Goal: Information Seeking & Learning: Learn about a topic

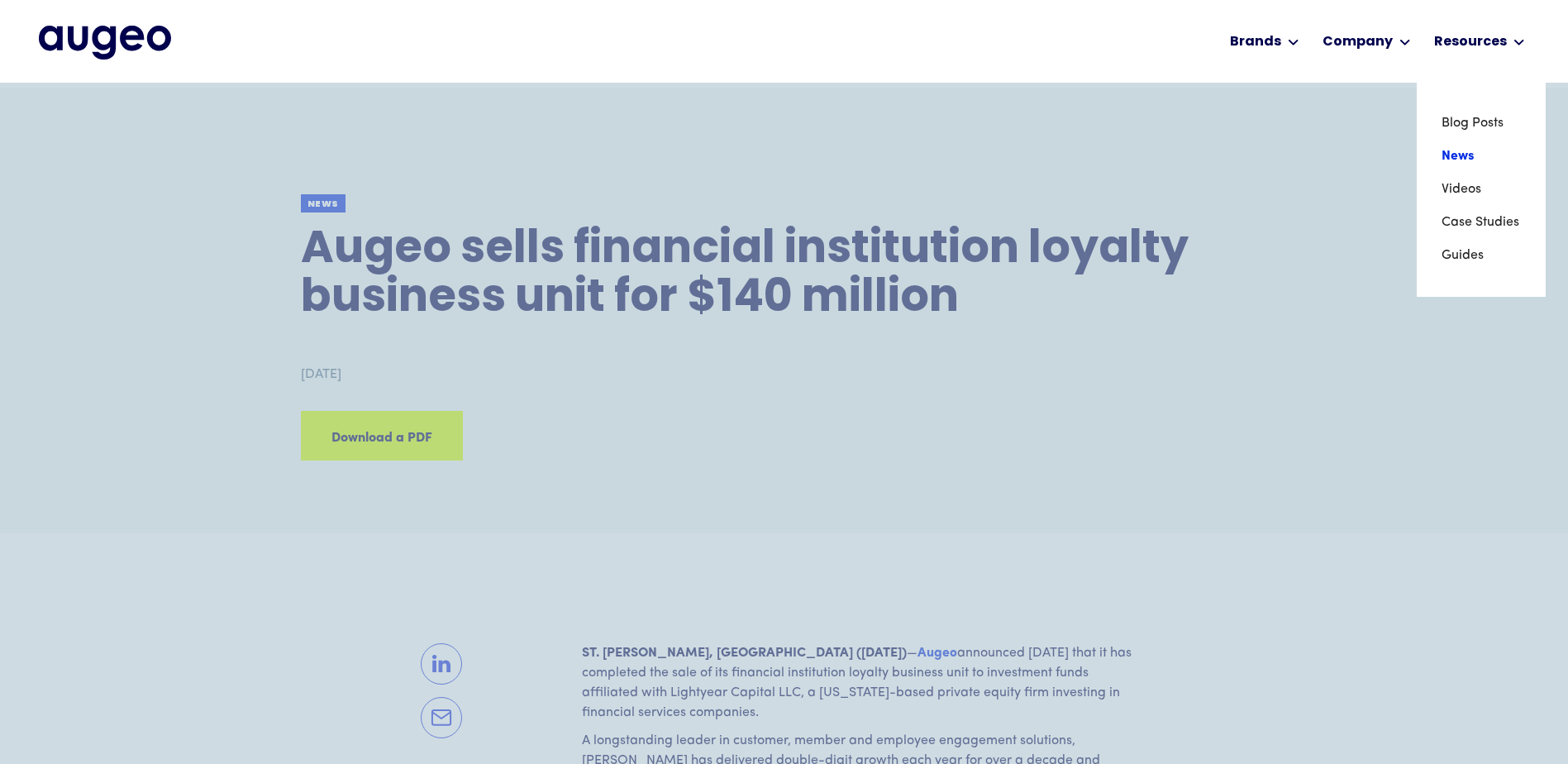
click at [1460, 158] on link "News" at bounding box center [1480, 156] width 79 height 33
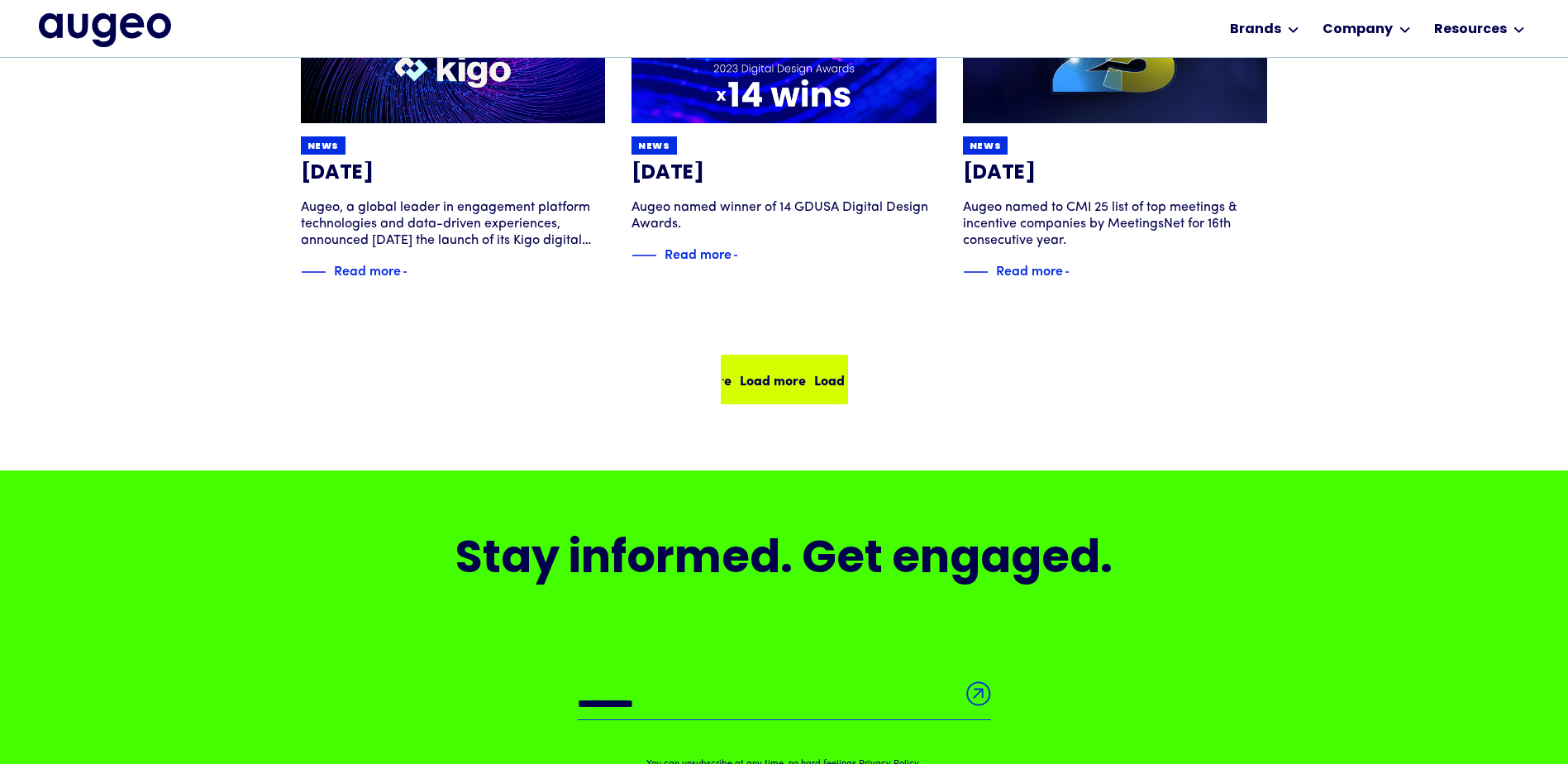
scroll to position [1166, 0]
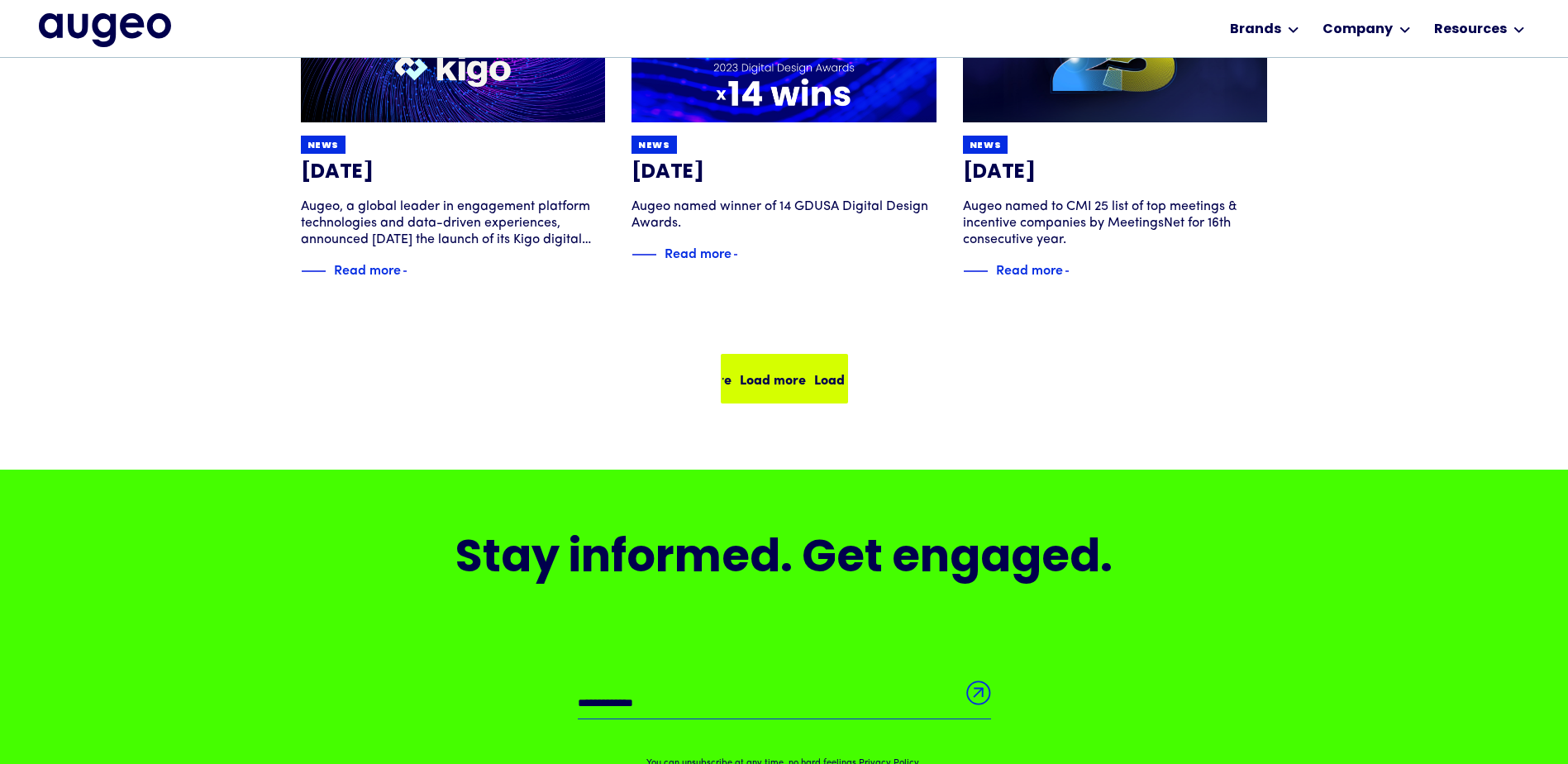
click at [812, 379] on div "Load more" at bounding box center [845, 379] width 66 height 20
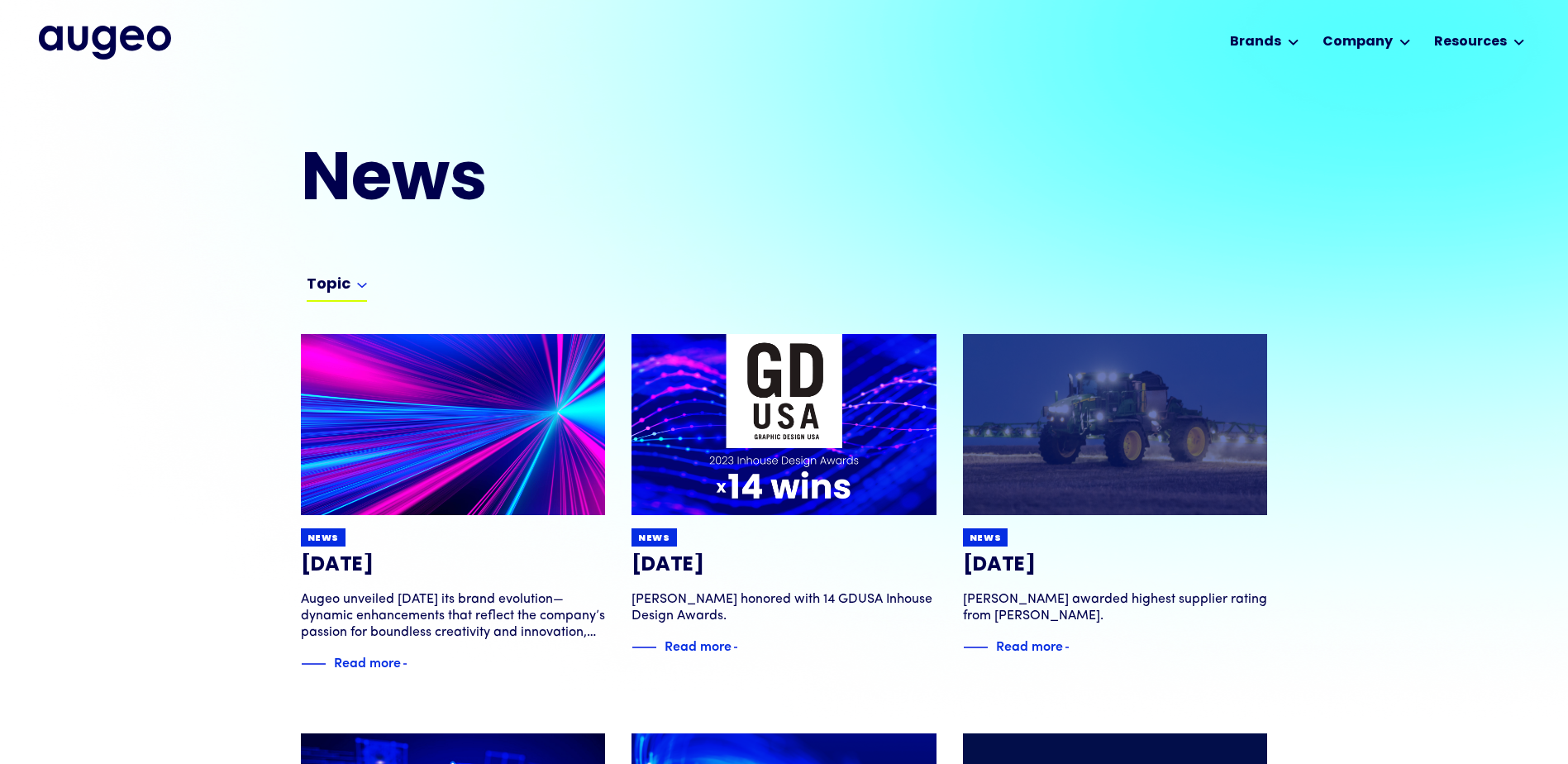
click at [352, 289] on div "Topic" at bounding box center [337, 289] width 60 height 27
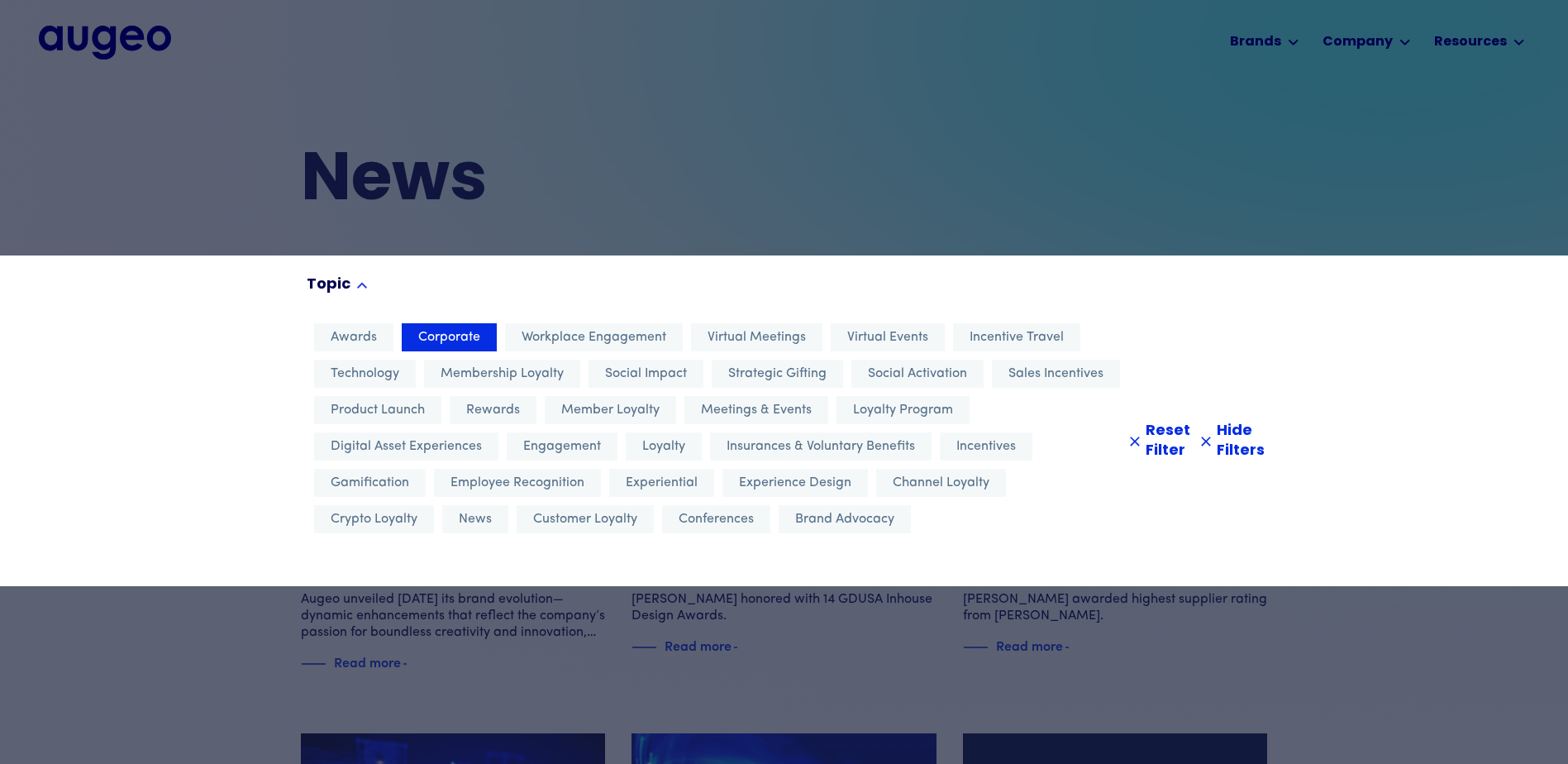
click at [441, 337] on span "Corporate" at bounding box center [449, 337] width 62 height 20
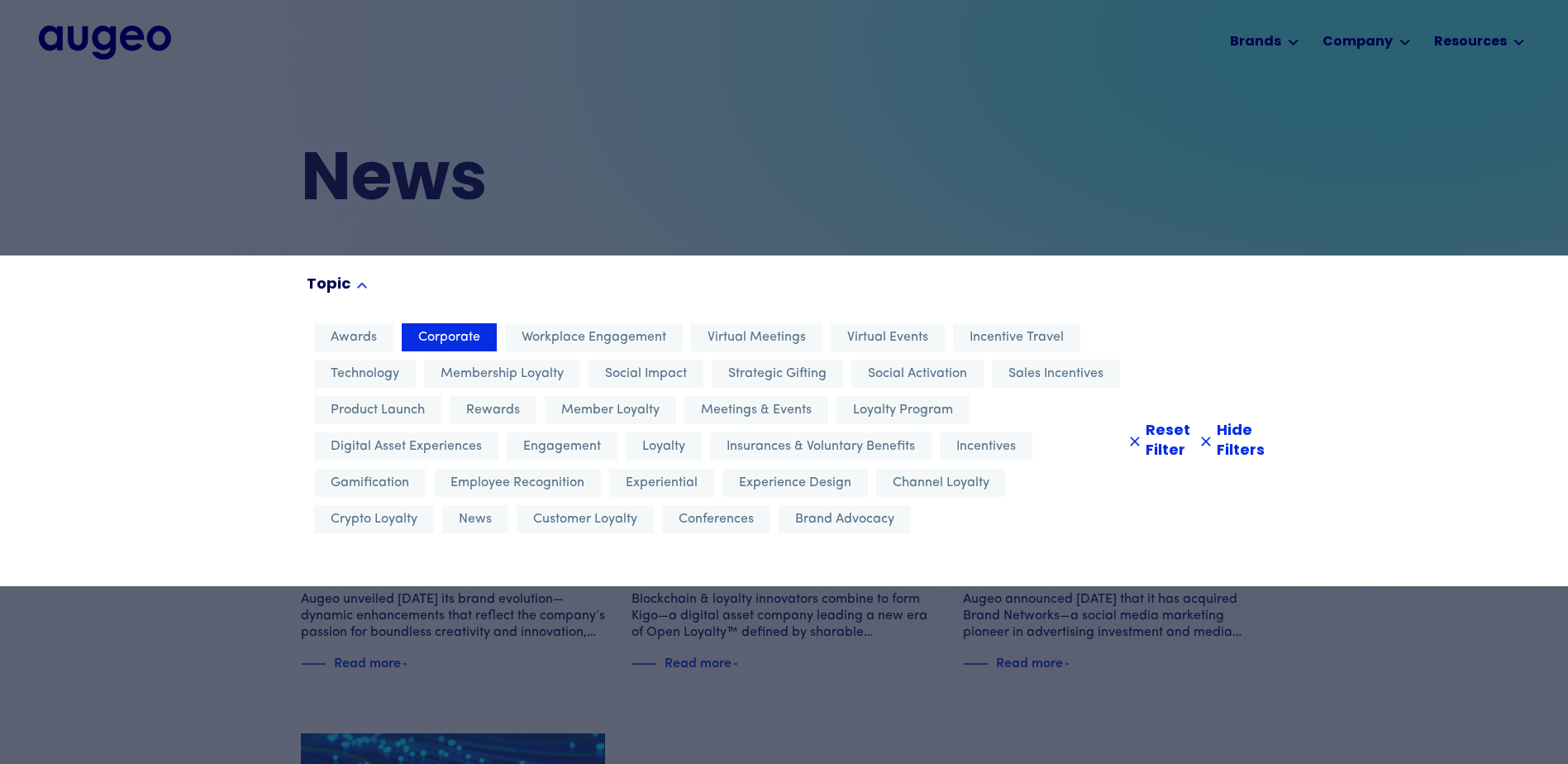
click at [558, 219] on div at bounding box center [784, 382] width 1568 height 764
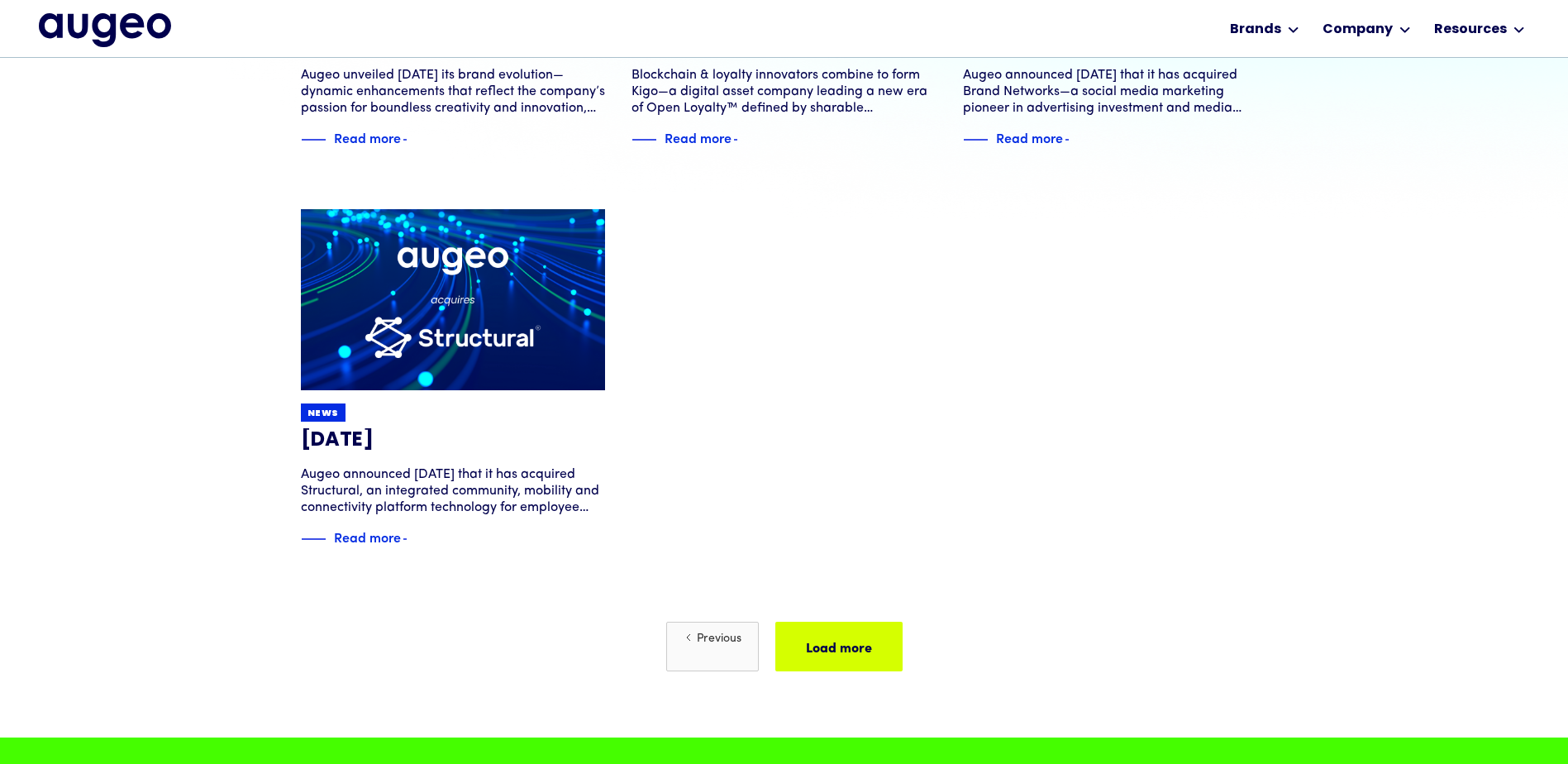
scroll to position [500, 0]
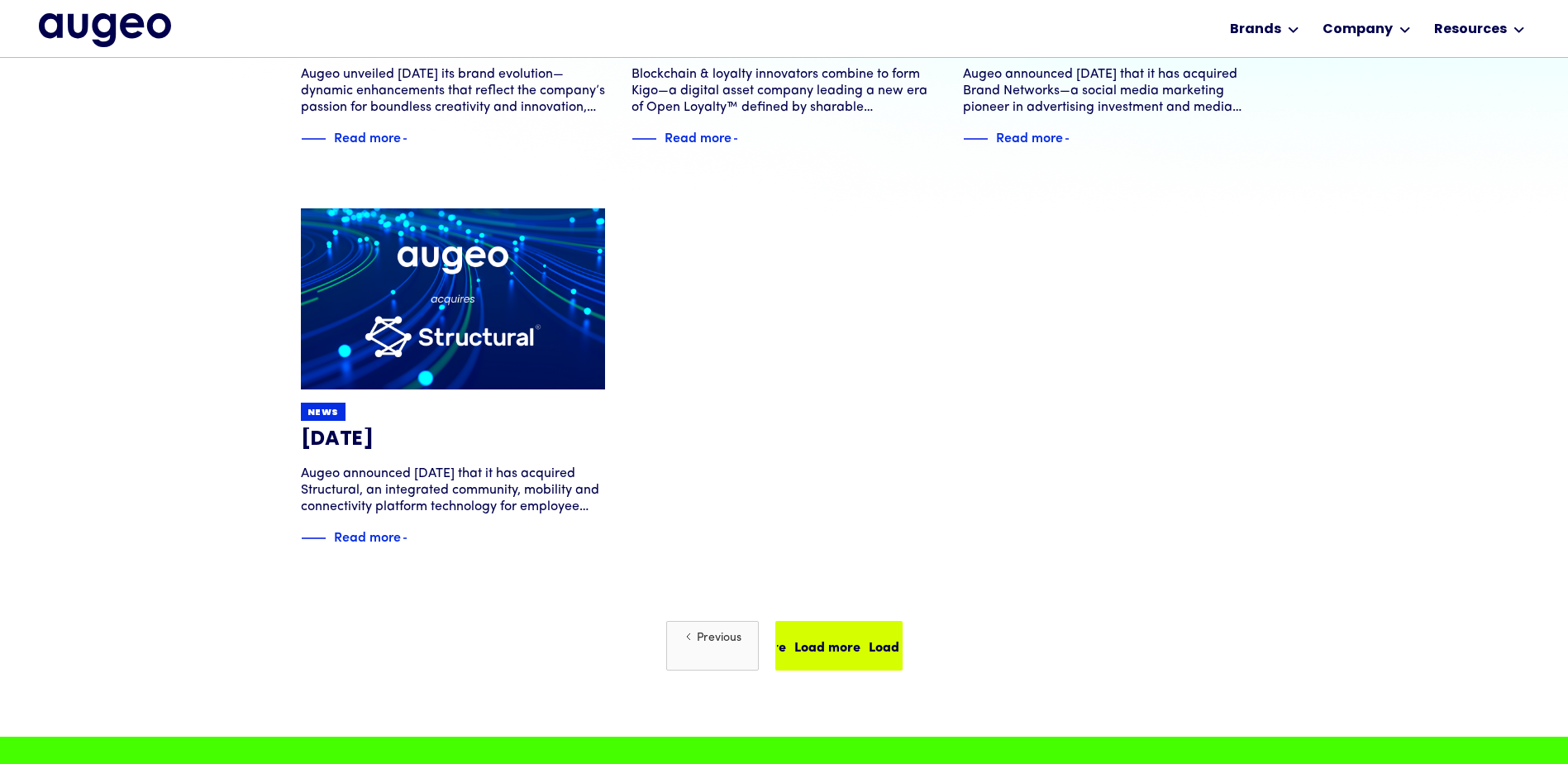
click at [807, 639] on div "Load more Load more Load more Load more" at bounding box center [808, 646] width 298 height 20
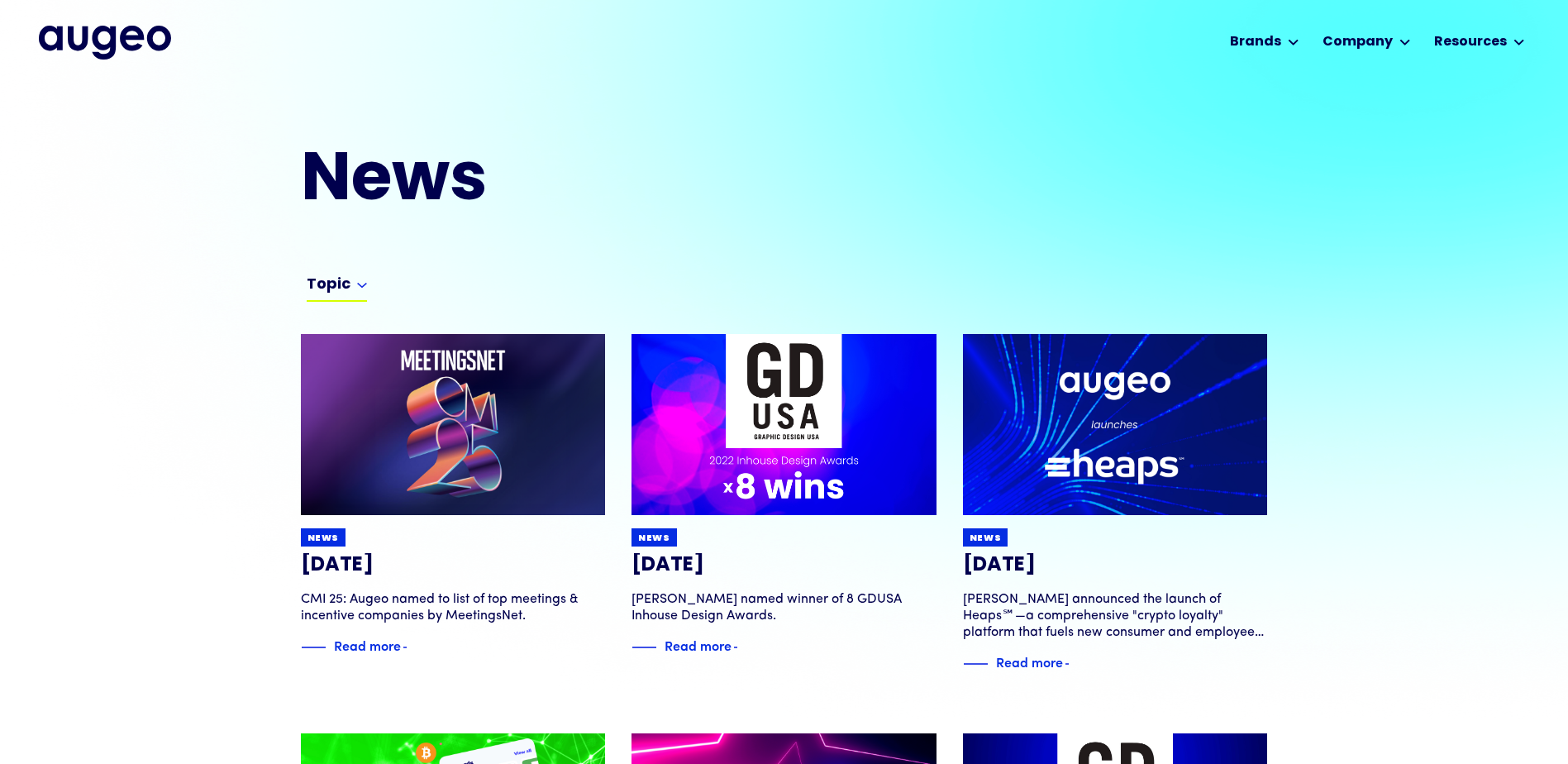
click at [352, 289] on div "Topic" at bounding box center [337, 289] width 60 height 27
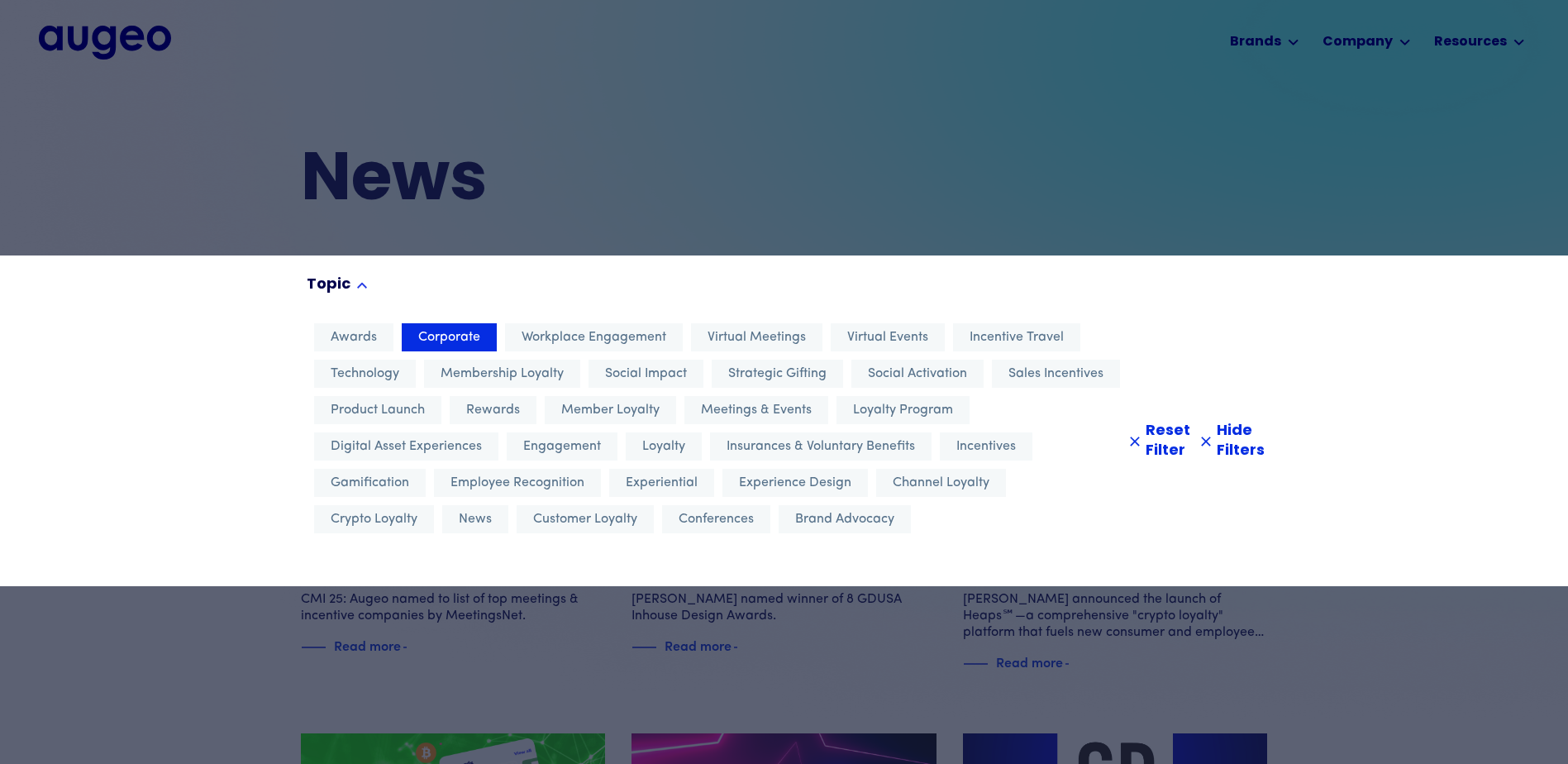
click at [447, 337] on span "Corporate" at bounding box center [449, 337] width 62 height 20
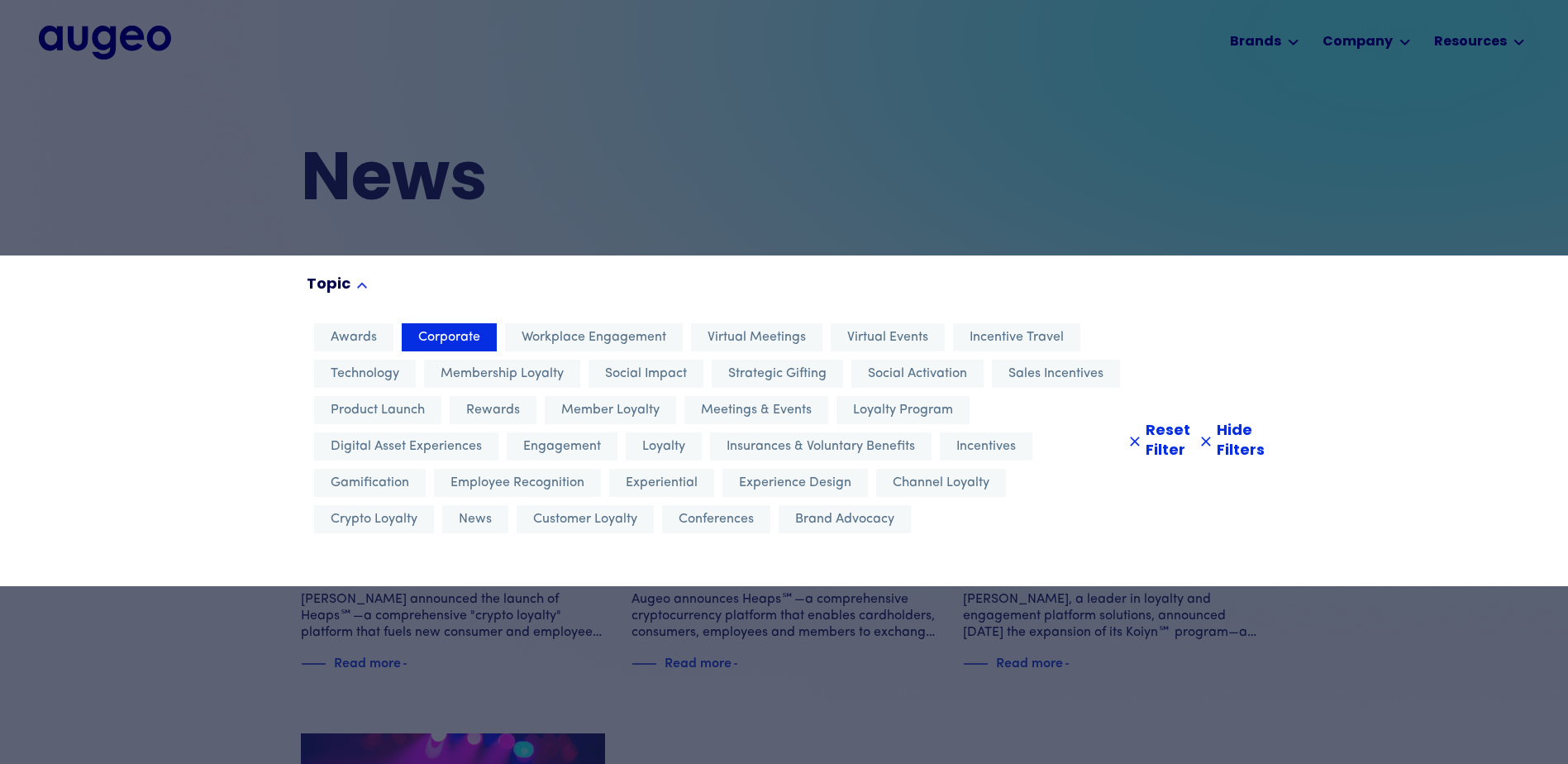
click at [630, 193] on div at bounding box center [784, 382] width 1568 height 764
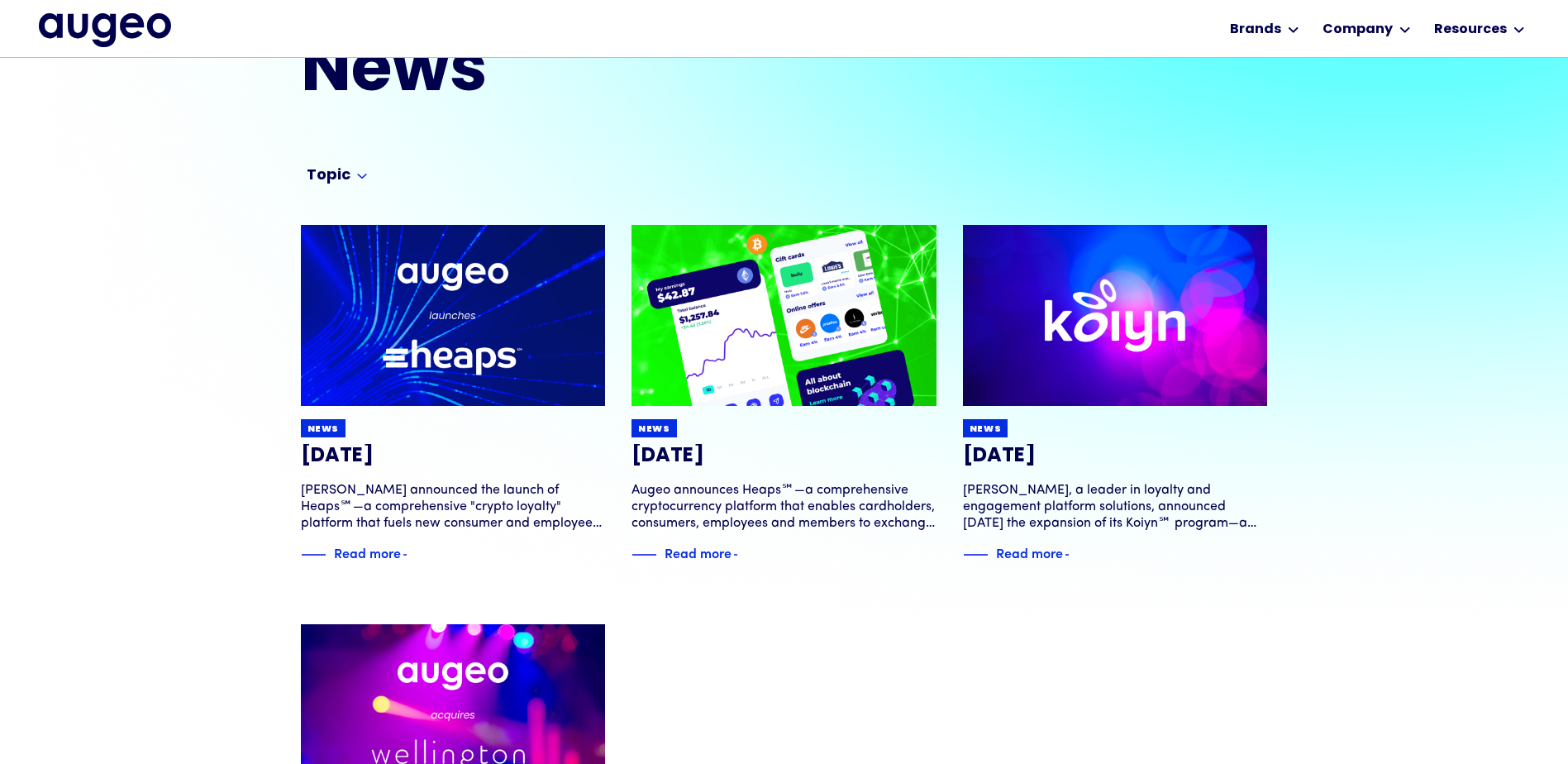
scroll to position [83, 0]
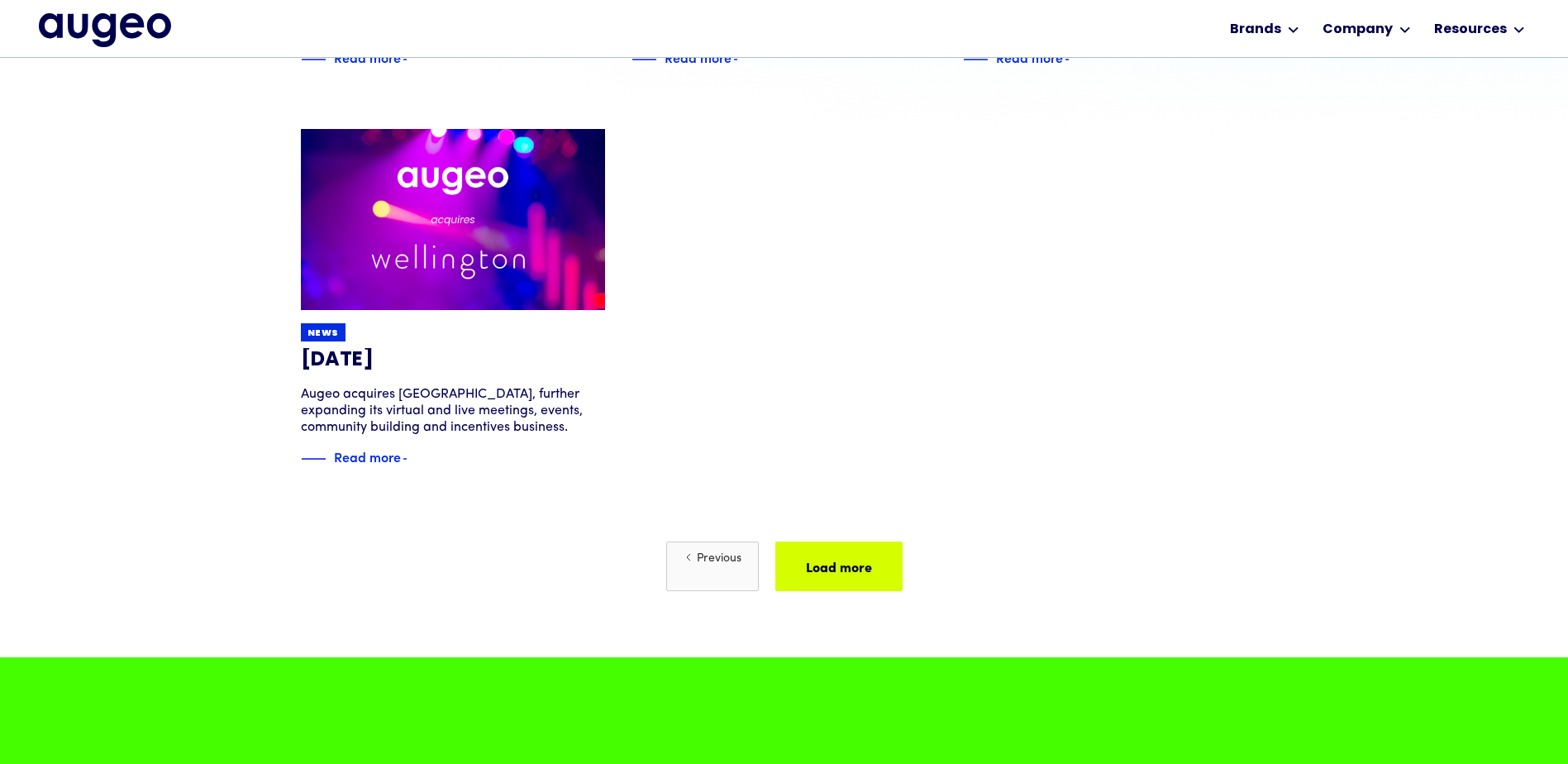
click at [687, 576] on link "Previous" at bounding box center [712, 565] width 93 height 49
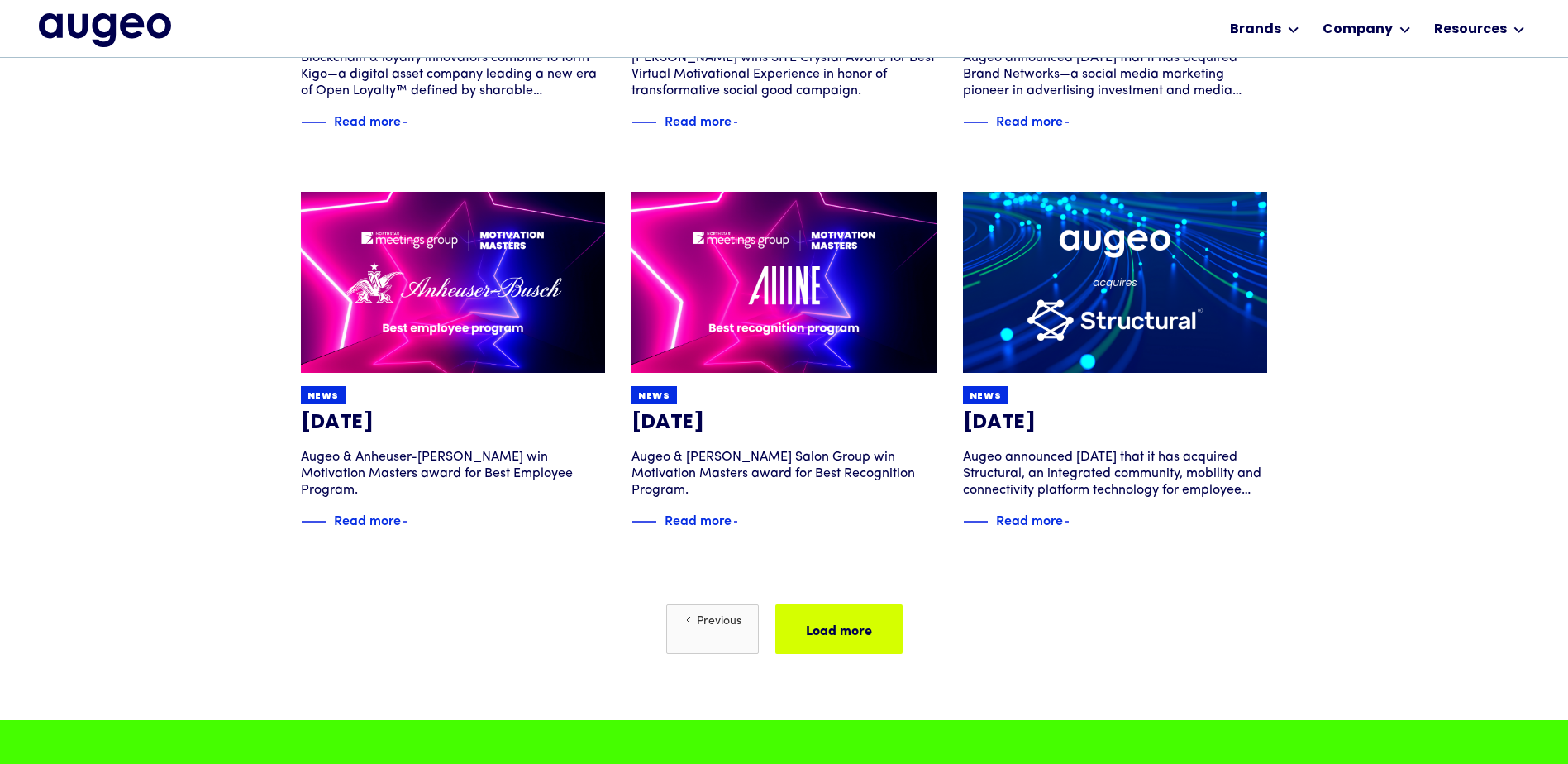
scroll to position [917, 0]
